Goal: Information Seeking & Learning: Learn about a topic

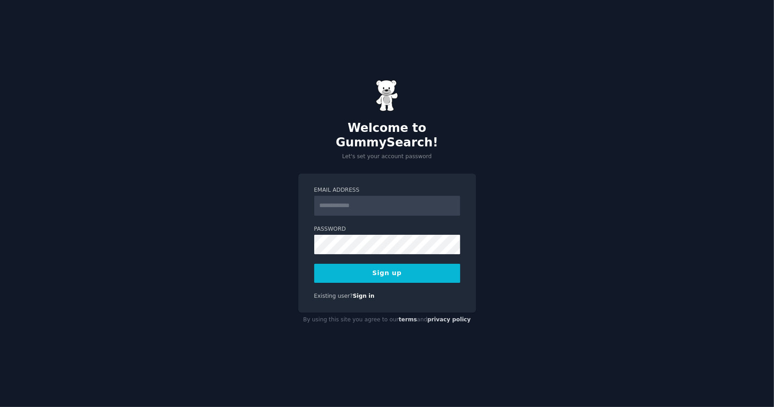
click at [381, 198] on input "Email Address" at bounding box center [387, 206] width 146 height 20
type input "**********"
click at [314, 264] on button "Sign up" at bounding box center [387, 273] width 146 height 19
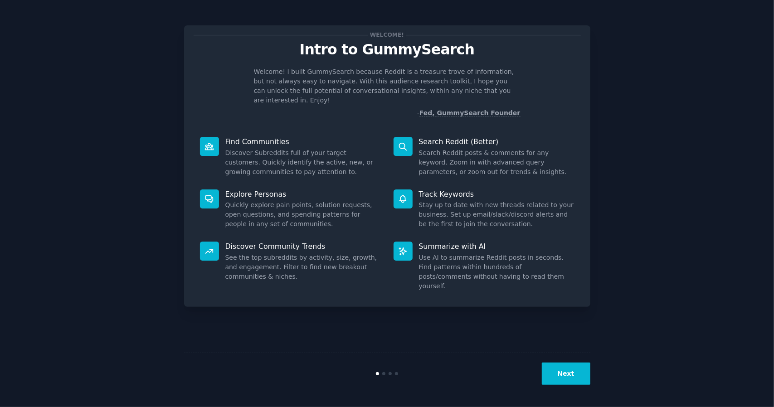
click at [663, 299] on div "Welcome! Intro to GummySearch Welcome! I built GummySearch because Reddit is a …" at bounding box center [387, 204] width 748 height 382
click at [572, 374] on button "Next" at bounding box center [566, 374] width 48 height 22
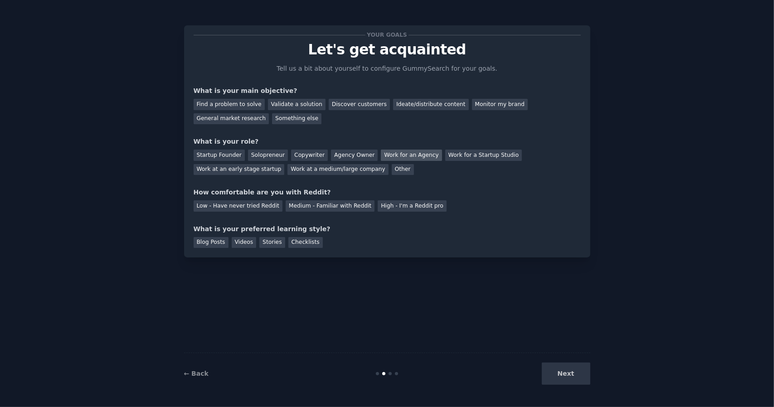
click at [393, 158] on div "Work for an Agency" at bounding box center [411, 155] width 61 height 11
click at [409, 210] on div "High - I'm a Reddit pro" at bounding box center [412, 205] width 69 height 11
click at [211, 244] on div "Blog Posts" at bounding box center [211, 242] width 35 height 11
click at [272, 245] on div "Stories" at bounding box center [271, 242] width 25 height 11
click at [204, 240] on div "Blog Posts" at bounding box center [211, 242] width 35 height 11
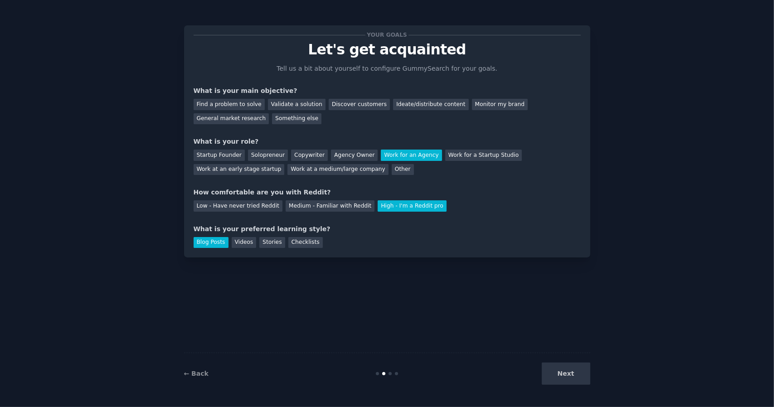
drag, startPoint x: 336, startPoint y: 228, endPoint x: 258, endPoint y: 231, distance: 78.5
click at [337, 228] on div "What is your preferred learning style?" at bounding box center [387, 229] width 387 height 10
click at [213, 240] on div "Blog Posts" at bounding box center [211, 242] width 35 height 11
click at [272, 243] on div "Stories" at bounding box center [271, 242] width 25 height 11
drag, startPoint x: 565, startPoint y: 376, endPoint x: 550, endPoint y: 352, distance: 28.3
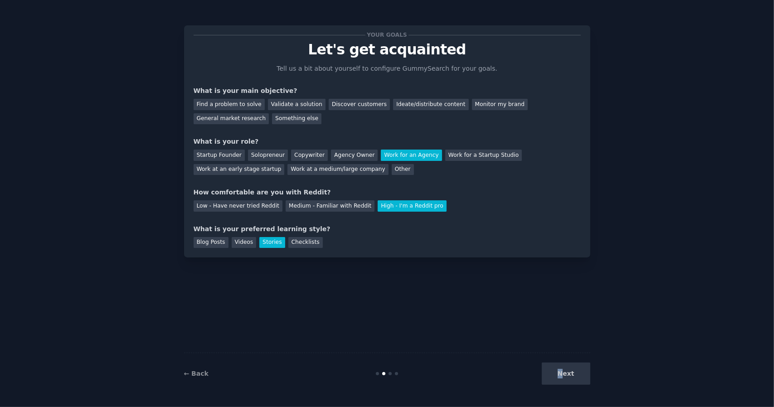
click at [549, 350] on div "Your goals Let's get acquainted Tell us a bit about yourself to configure Gummy…" at bounding box center [387, 204] width 406 height 382
click at [562, 371] on div "Next" at bounding box center [523, 374] width 136 height 22
click at [572, 373] on div "Next" at bounding box center [523, 374] width 136 height 22
click at [298, 105] on div "Validate a solution" at bounding box center [297, 104] width 58 height 11
click at [334, 106] on div "Discover customers" at bounding box center [359, 104] width 61 height 11
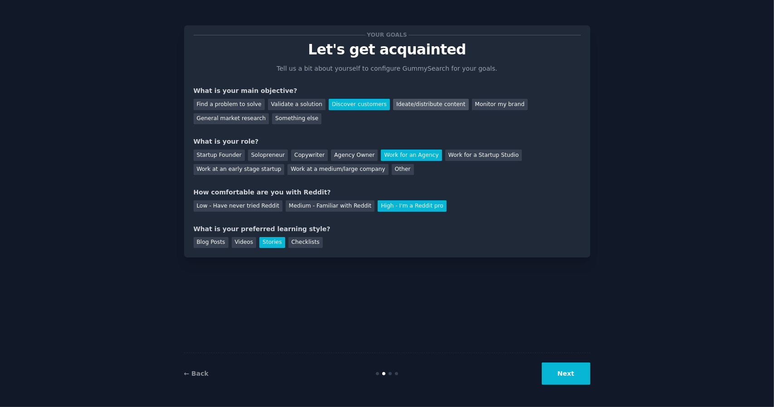
click at [422, 107] on div "Ideate/distribute content" at bounding box center [430, 104] width 75 height 11
click at [573, 373] on button "Next" at bounding box center [566, 374] width 48 height 22
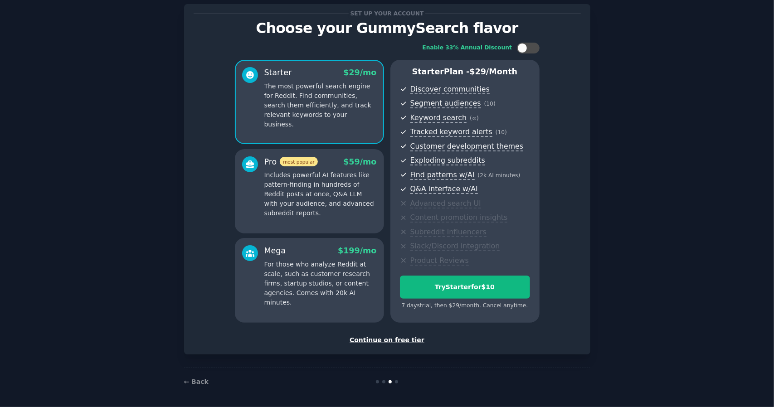
scroll to position [22, 0]
click at [411, 341] on div "Continue on free tier" at bounding box center [387, 340] width 387 height 10
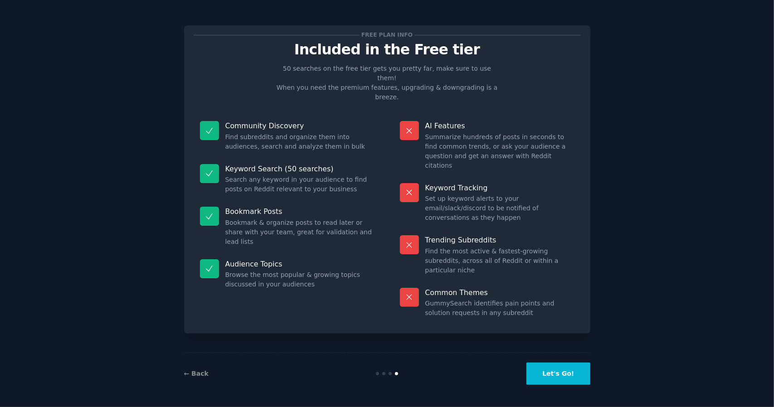
click at [560, 373] on button "Let's Go!" at bounding box center [557, 374] width 63 height 22
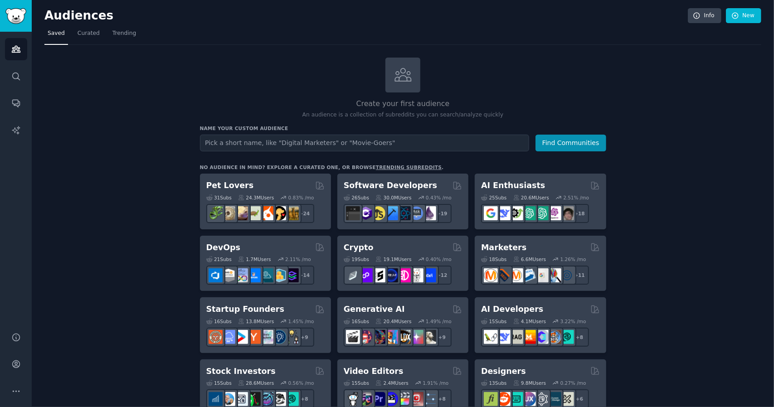
click at [318, 142] on input "text" at bounding box center [364, 143] width 329 height 17
type input "g"
type input "c"
type input "metroidvania"
click at [535, 135] on button "Find Communities" at bounding box center [570, 143] width 71 height 17
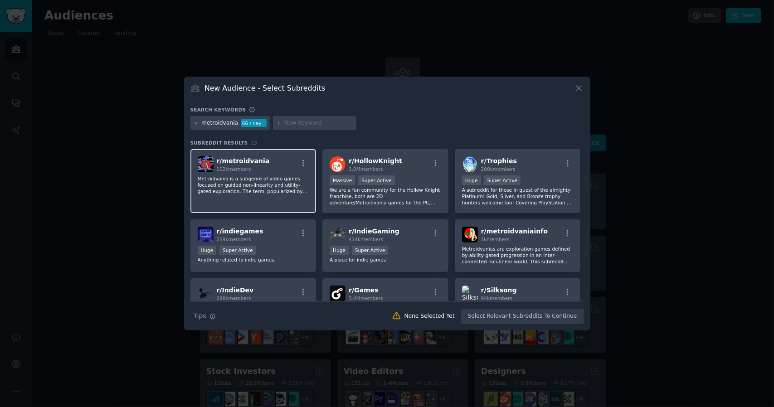
click at [258, 179] on p "Metroidvania is a subgenre of video games focused on guided non-linearity and u…" at bounding box center [254, 184] width 112 height 19
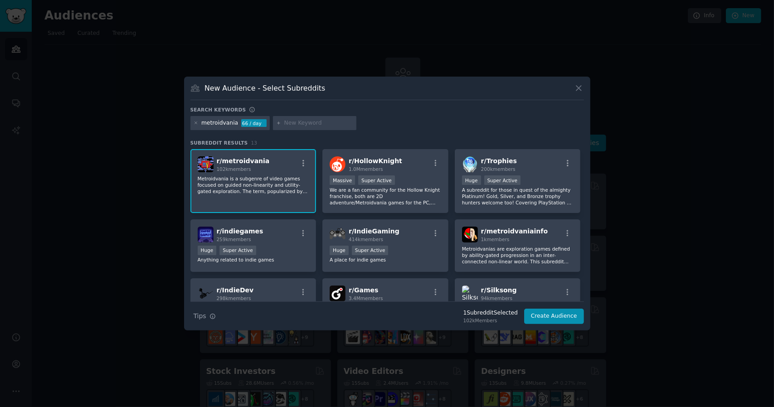
click at [237, 176] on p "Metroidvania is a subgenre of video games focused on guided non-linearity and u…" at bounding box center [254, 184] width 112 height 19
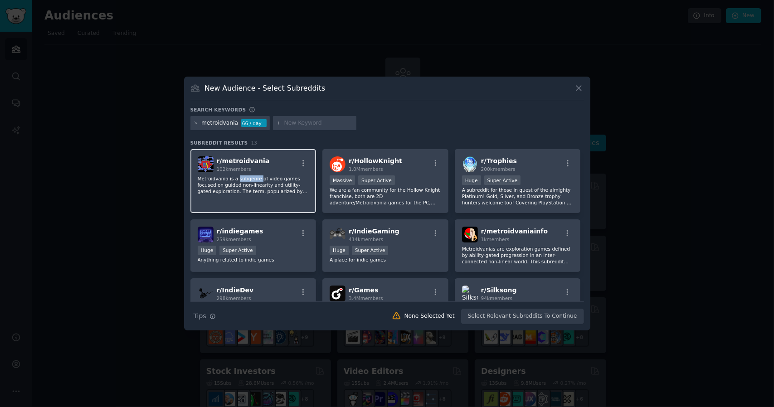
click at [237, 176] on p "Metroidvania is a subgenre of video games focused on guided non-linearity and u…" at bounding box center [254, 184] width 112 height 19
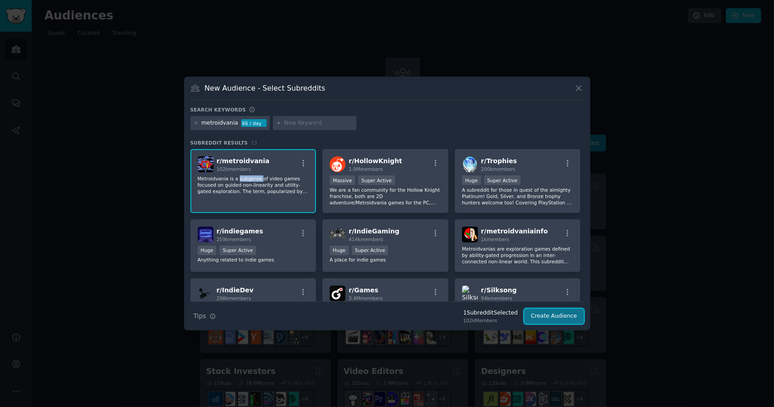
click at [556, 318] on button "Create Audience" at bounding box center [554, 316] width 60 height 15
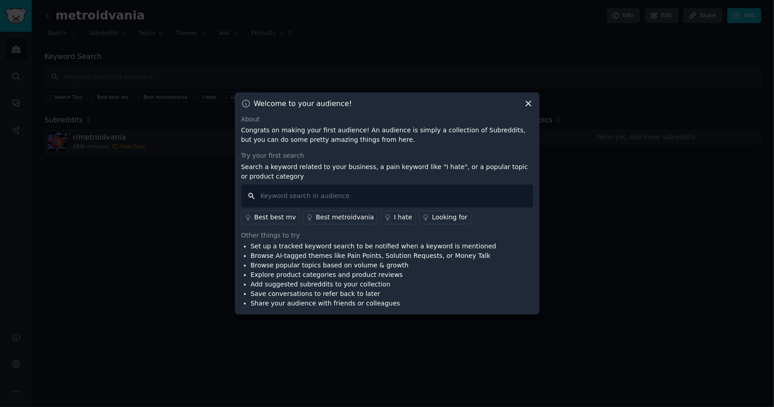
click at [369, 192] on input "text" at bounding box center [387, 195] width 292 height 23
type input "blew my mind"
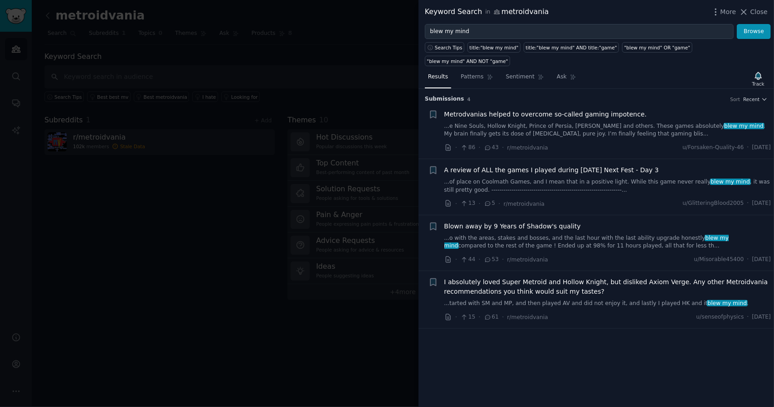
click at [534, 122] on link "...e Nine Souls, Hollow Knight, Prince of Persia, [PERSON_NAME] and others. The…" at bounding box center [607, 130] width 327 height 16
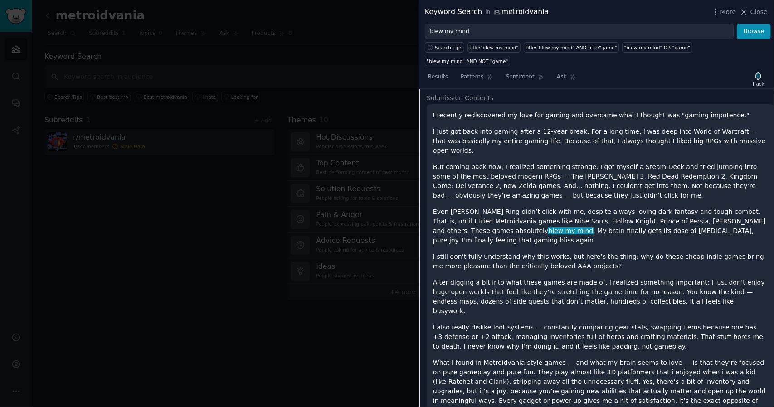
scroll to position [59, 0]
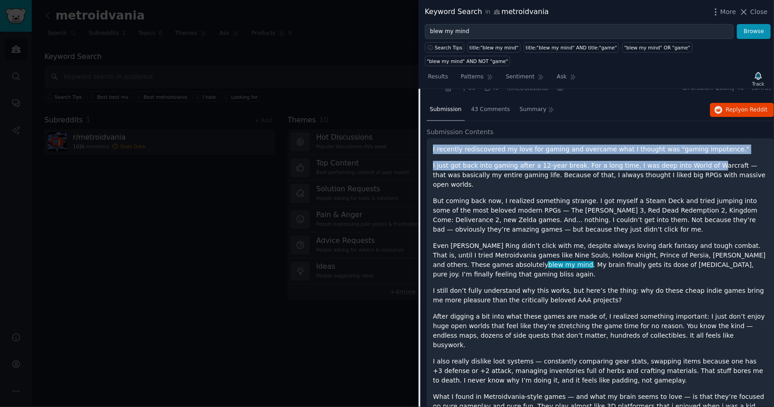
drag, startPoint x: 432, startPoint y: 135, endPoint x: 694, endPoint y: 145, distance: 262.2
click at [694, 145] on div "I recently rediscovered my love for gaming and overcame what I thought was "gam…" at bounding box center [600, 338] width 347 height 400
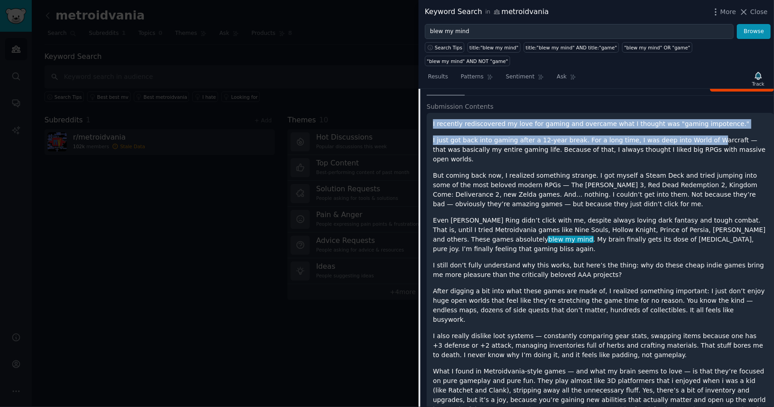
scroll to position [0, 0]
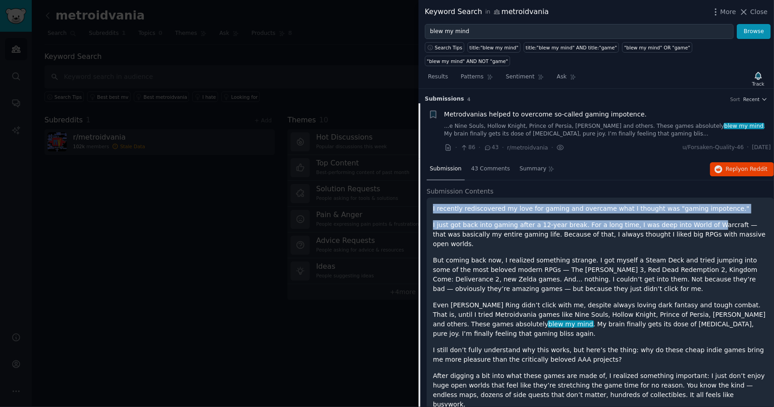
click at [519, 110] on span "Metrodvanias helped to overcome so-called gaming impotence." at bounding box center [545, 115] width 203 height 10
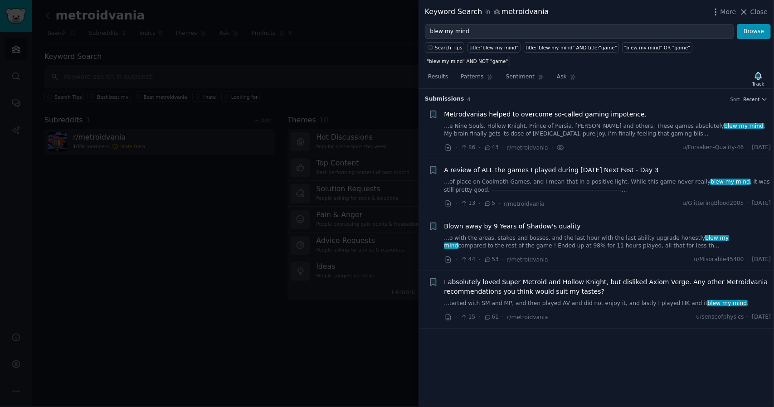
click at [230, 241] on div at bounding box center [387, 203] width 774 height 407
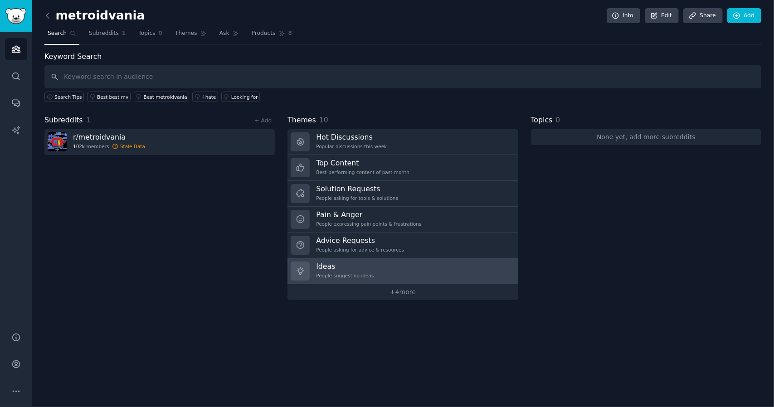
click at [342, 272] on div "People suggesting ideas" at bounding box center [345, 275] width 58 height 6
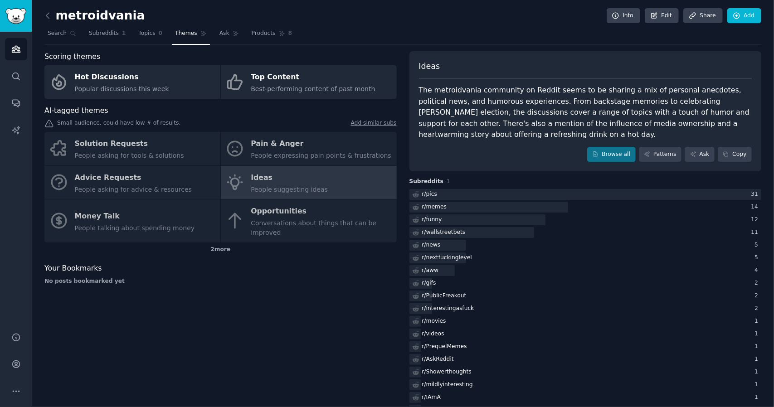
click at [257, 150] on div "Solution Requests People asking for tools & solutions Pain & Anger People expre…" at bounding box center [220, 187] width 352 height 111
click at [335, 147] on div "Solution Requests People asking for tools & solutions Pain & Anger People expre…" at bounding box center [220, 187] width 352 height 111
drag, startPoint x: 228, startPoint y: 145, endPoint x: 128, endPoint y: 153, distance: 100.4
click at [228, 146] on div "Solution Requests People asking for tools & solutions Pain & Anger People expre…" at bounding box center [220, 187] width 352 height 111
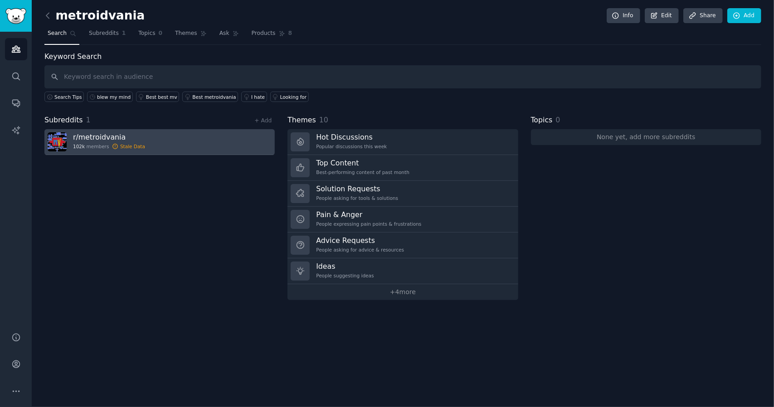
click at [90, 134] on h3 "r/ metroidvania" at bounding box center [109, 137] width 72 height 10
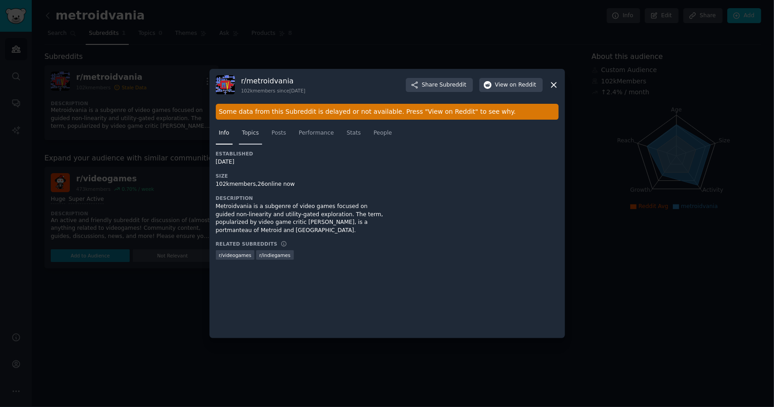
click at [256, 131] on span "Topics" at bounding box center [250, 133] width 17 height 8
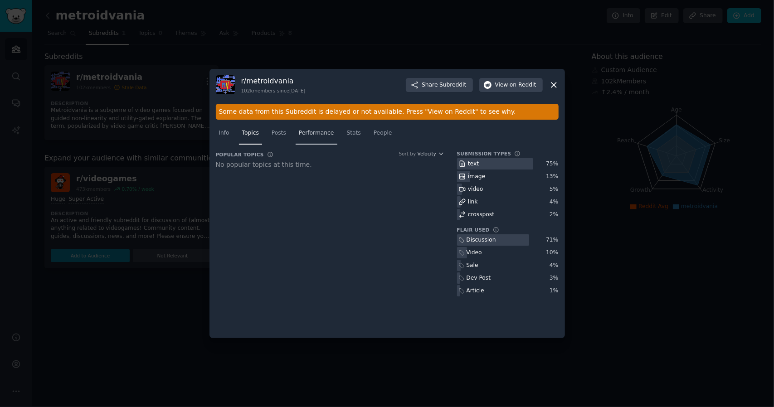
click at [296, 136] on link "Performance" at bounding box center [317, 135] width 42 height 19
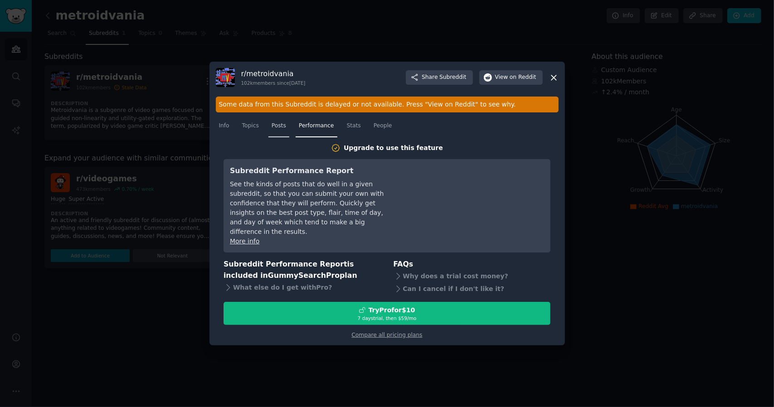
click at [276, 135] on link "Posts" at bounding box center [278, 128] width 21 height 19
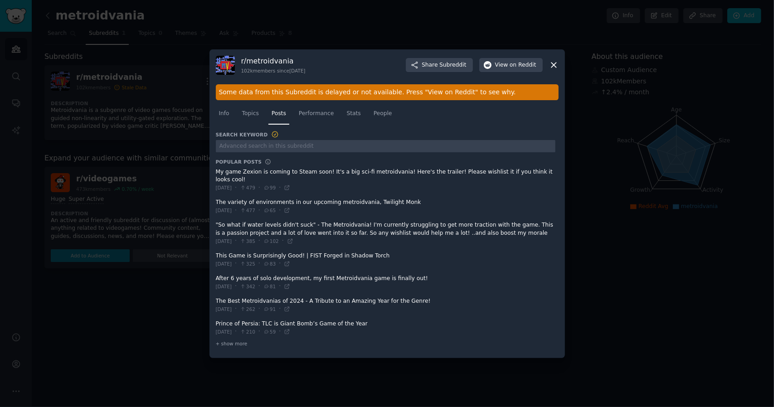
click at [495, 96] on div "Some data from this Subreddit is delayed or not available. Press "View on Reddi…" at bounding box center [387, 92] width 343 height 16
click at [510, 69] on span "View on Reddit" at bounding box center [515, 65] width 41 height 8
click at [231, 340] on span "+ show more" at bounding box center [232, 343] width 32 height 6
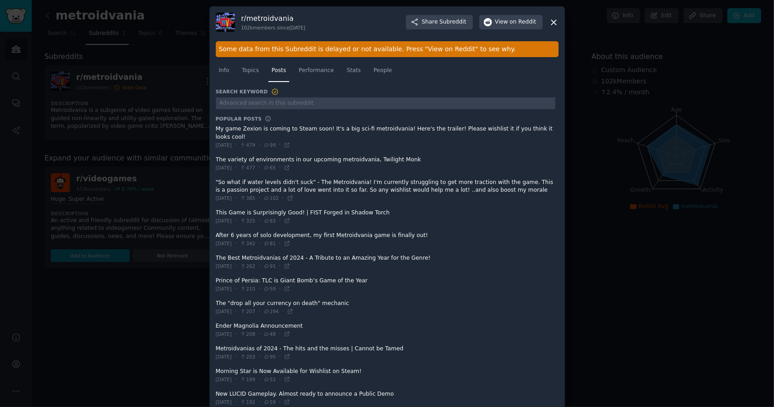
click at [556, 21] on icon at bounding box center [554, 23] width 10 height 10
